Goal: Information Seeking & Learning: Understand process/instructions

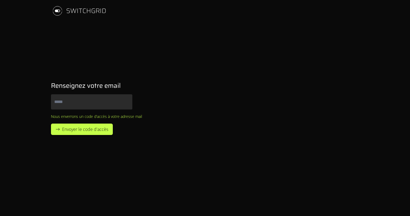
click at [79, 100] on input "Email" at bounding box center [91, 101] width 81 height 15
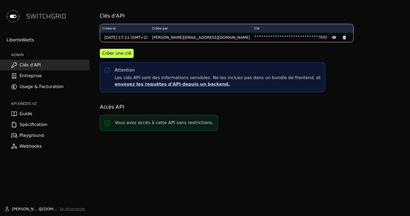
click at [25, 136] on link "Playground" at bounding box center [44, 135] width 89 height 11
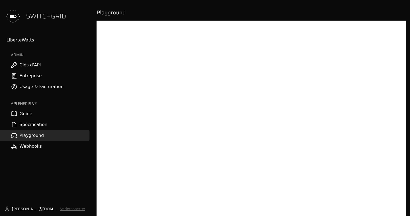
click at [24, 112] on link "Guide" at bounding box center [44, 113] width 89 height 11
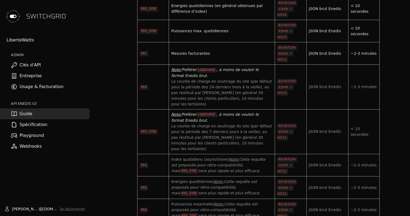
scroll to position [2006, 0]
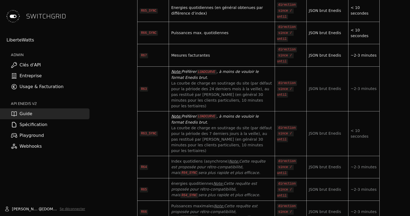
drag, startPoint x: 191, startPoint y: 69, endPoint x: 215, endPoint y: 76, distance: 25.6
drag, startPoint x: 215, startPoint y: 76, endPoint x: 173, endPoint y: 71, distance: 42.9
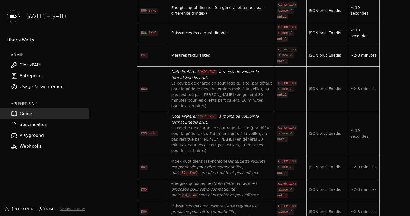
drag, startPoint x: 173, startPoint y: 71, endPoint x: 200, endPoint y: 73, distance: 27.3
drag, startPoint x: 200, startPoint y: 73, endPoint x: 173, endPoint y: 72, distance: 26.9
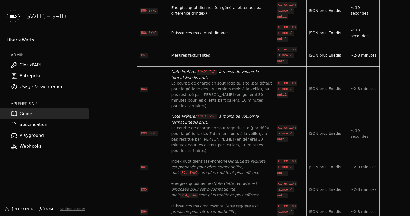
drag, startPoint x: 220, startPoint y: 94, endPoint x: 236, endPoint y: 98, distance: 17.1
drag, startPoint x: 236, startPoint y: 97, endPoint x: 180, endPoint y: 85, distance: 57.5
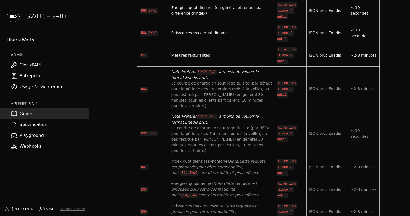
drag, startPoint x: 178, startPoint y: 86, endPoint x: 235, endPoint y: 98, distance: 58.4
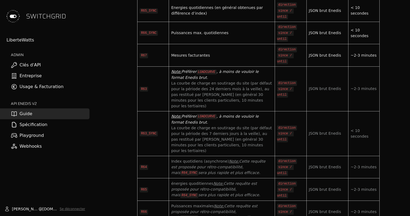
drag, startPoint x: 235, startPoint y: 98, endPoint x: 173, endPoint y: 87, distance: 63.0
drag, startPoint x: 173, startPoint y: 87, endPoint x: 239, endPoint y: 98, distance: 66.8
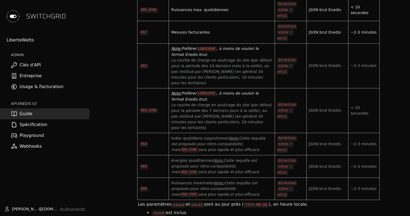
scroll to position [2022, 0]
